Goal: Task Accomplishment & Management: Complete application form

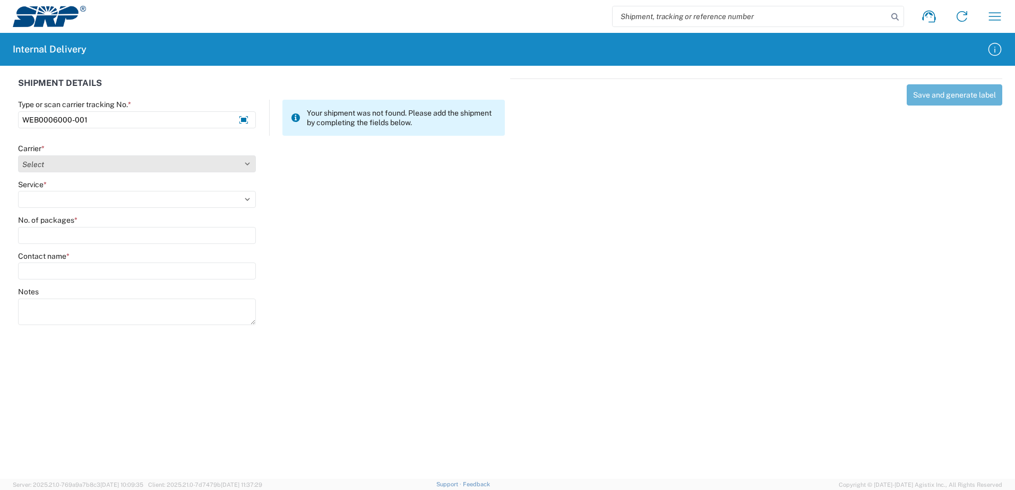
type input "WEB0006000-001"
click at [247, 164] on select "Select Amazon Logistics ATI Trucking BC Dimerco Logistics Empire Southwest FedE…" at bounding box center [137, 163] width 238 height 17
select select "18714"
click at [18, 155] on select "Select Amazon Logistics ATI Trucking BC Dimerco Logistics Empire Southwest FedE…" at bounding box center [137, 163] width 238 height 17
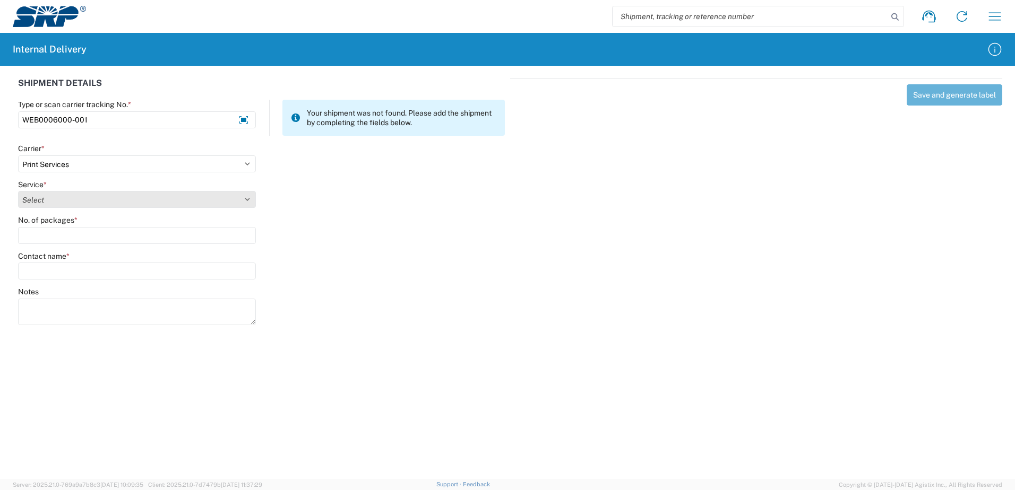
click at [247, 198] on select "Select Ground Inter-office" at bounding box center [137, 199] width 238 height 17
select select "35764"
click at [18, 191] on select "Select Ground Inter-office" at bounding box center [137, 199] width 238 height 17
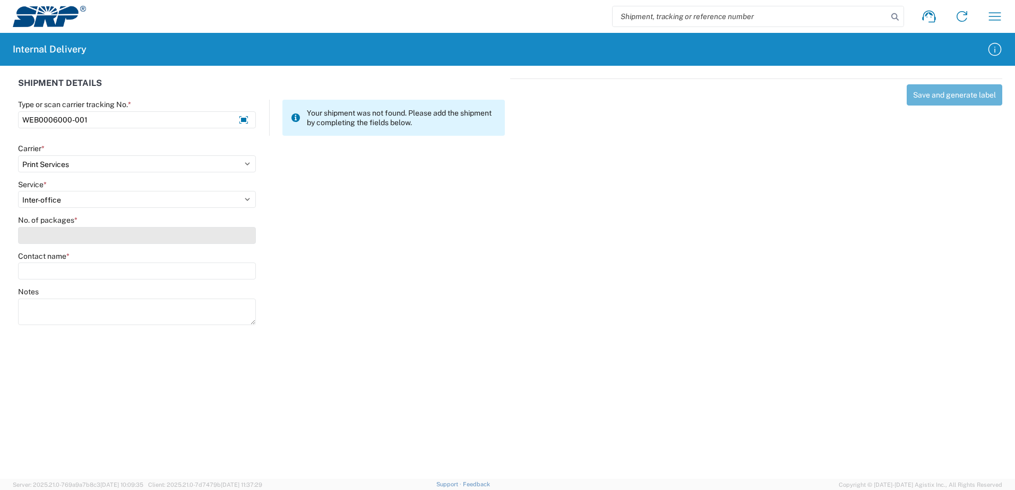
click at [241, 240] on input "No. of packages *" at bounding box center [137, 235] width 238 height 17
type input "1"
click at [227, 272] on input "Contact name *" at bounding box center [137, 271] width 238 height 17
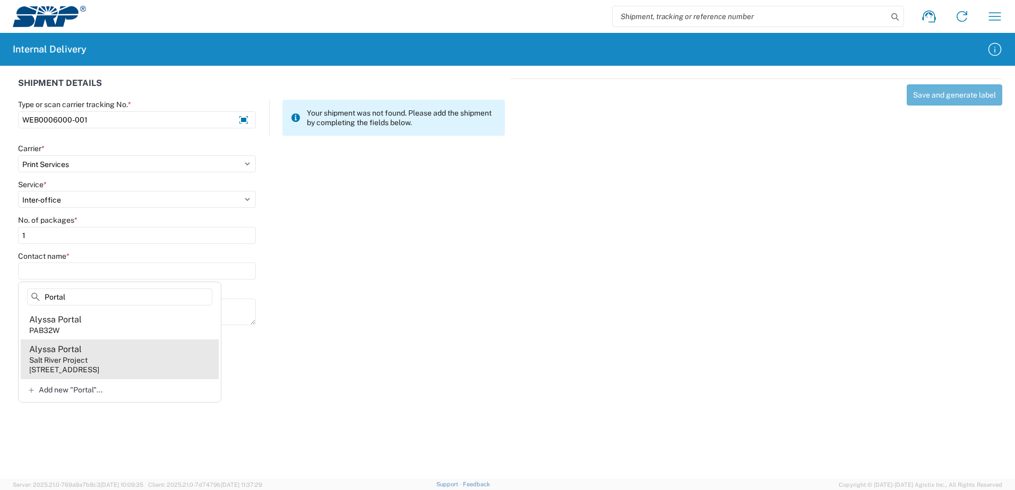
type input "Portal"
click at [108, 359] on agx-address-suggestion-item "Alyssa Portal Salt River Project [STREET_ADDRESS]" at bounding box center [120, 359] width 198 height 39
type input "Alyssa Portal"
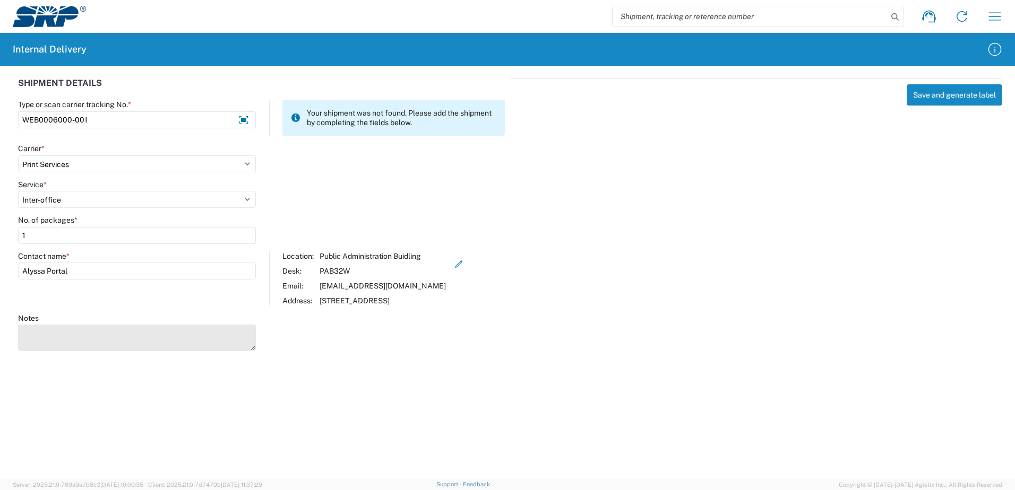
click at [77, 337] on textarea "Notes" at bounding box center [137, 338] width 238 height 27
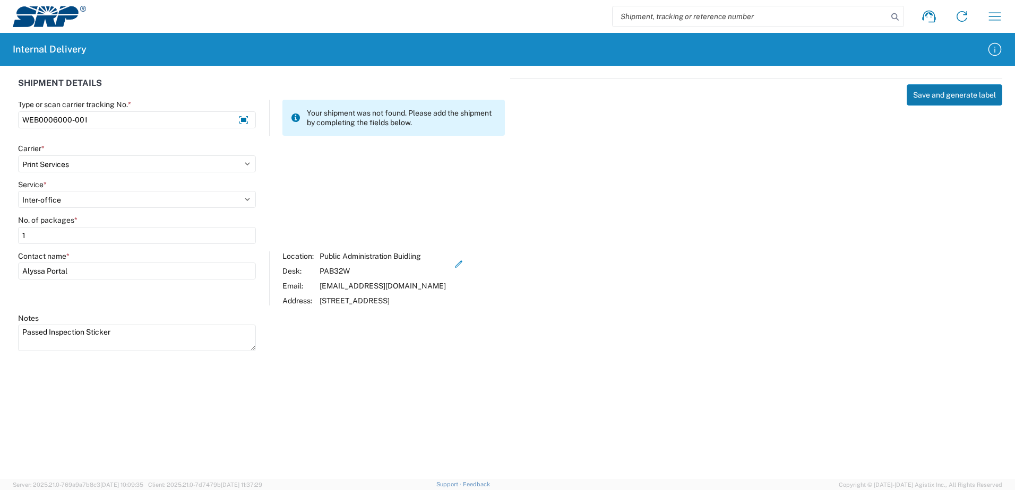
type textarea "Passed Inspection Sticker"
click at [947, 98] on button "Save and generate label" at bounding box center [954, 94] width 96 height 21
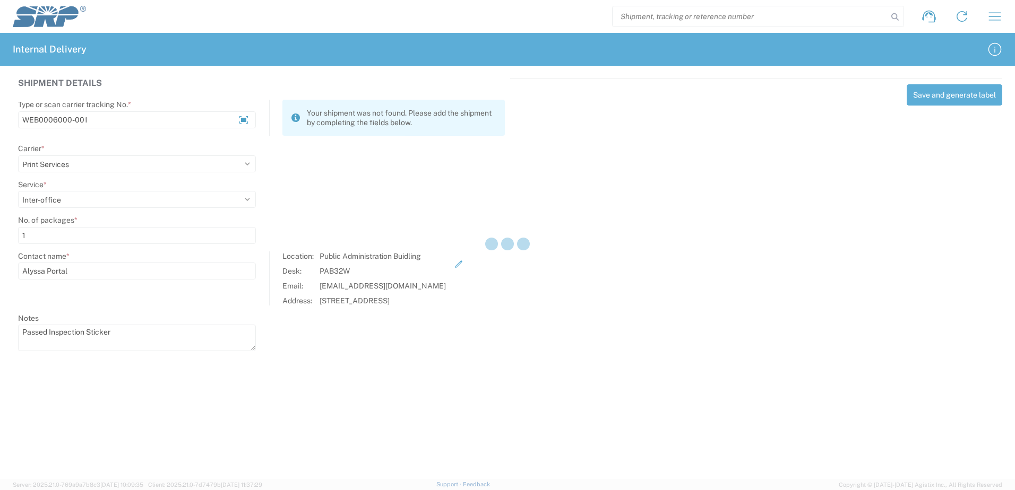
select select
